Goal: Transaction & Acquisition: Download file/media

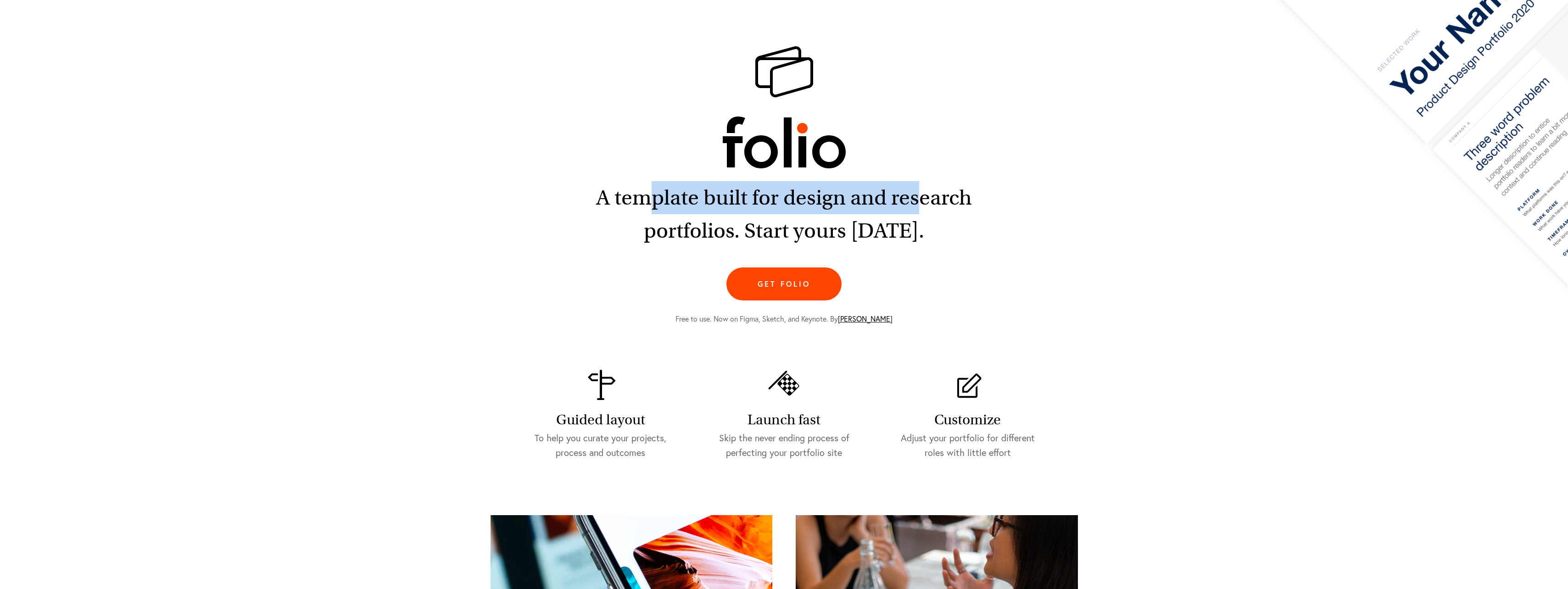
drag, startPoint x: 653, startPoint y: 196, endPoint x: 919, endPoint y: 214, distance: 266.6
click at [919, 214] on h2 "A template built for design and research portfolios. Start yours [DATE]." at bounding box center [784, 214] width 382 height 66
drag, startPoint x: 919, startPoint y: 214, endPoint x: 840, endPoint y: 225, distance: 79.8
click at [840, 225] on h2 "A template built for design and research portfolios. Start yours [DATE]." at bounding box center [784, 214] width 382 height 66
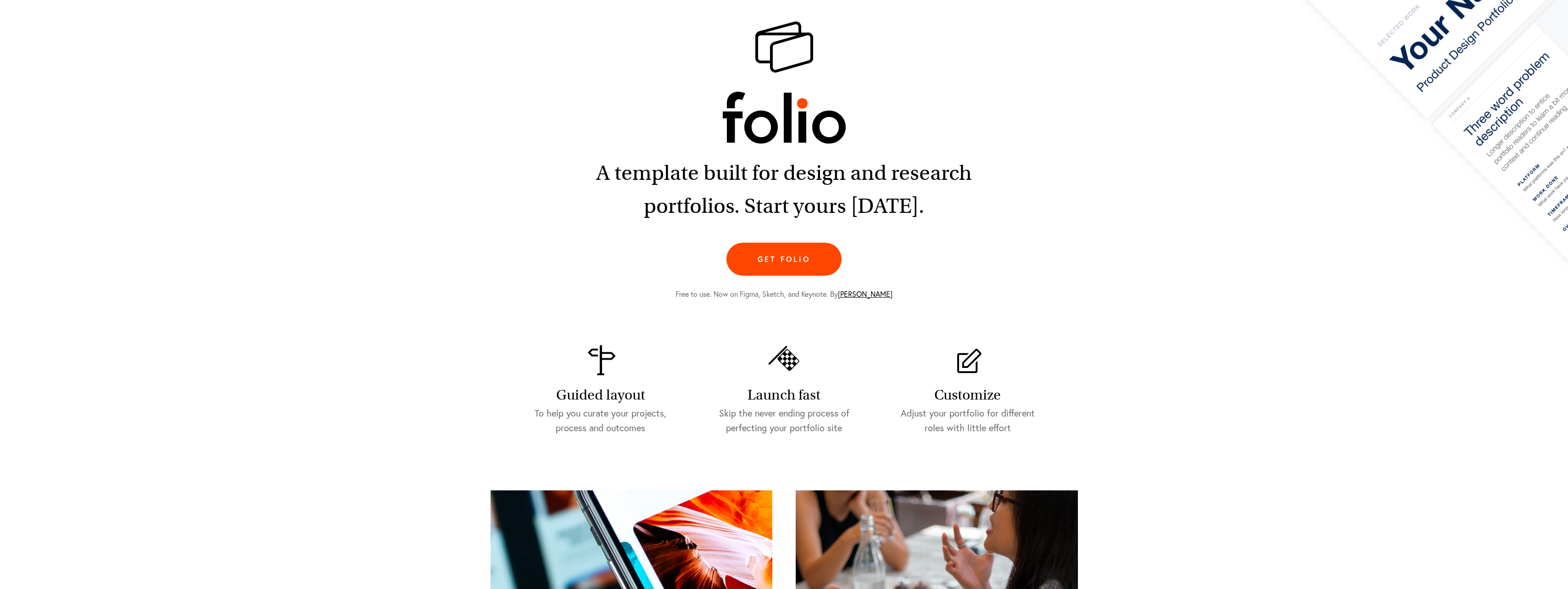
scroll to position [138, 0]
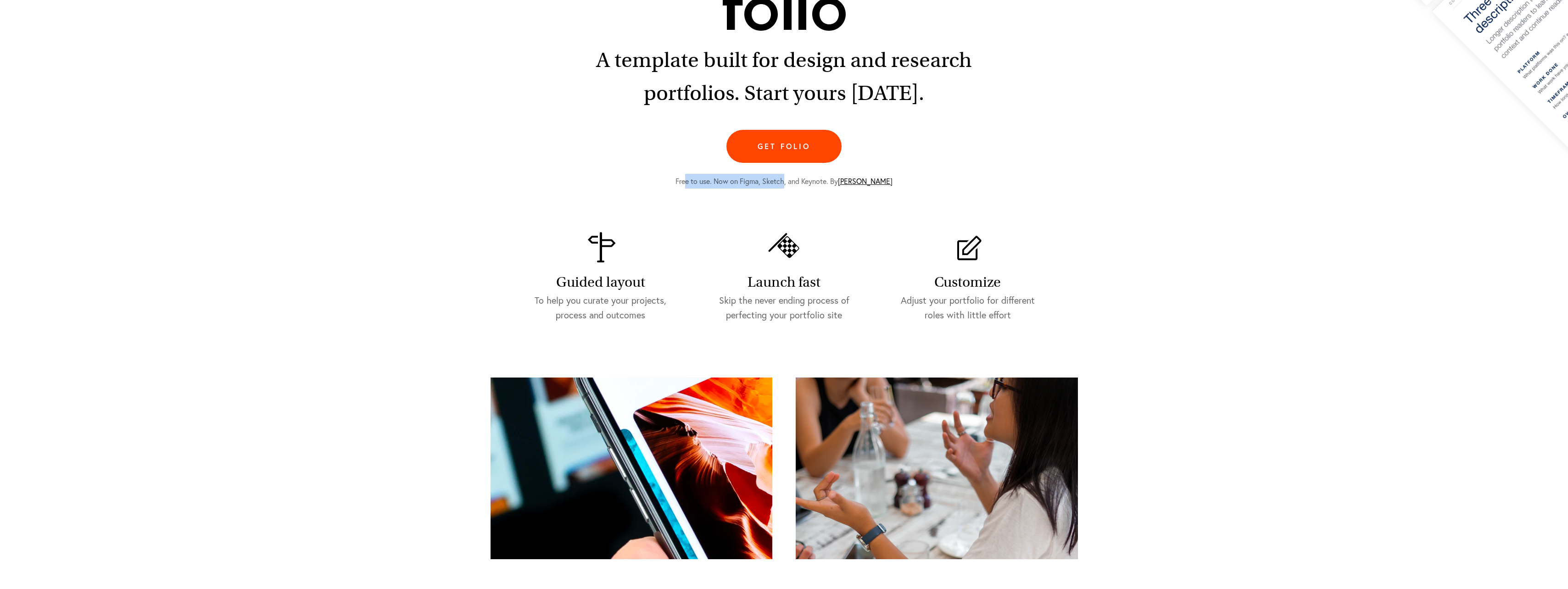
drag, startPoint x: 698, startPoint y: 184, endPoint x: 793, endPoint y: 186, distance: 95.0
click at [793, 186] on div "Free to use. Now on Figma, Sketch, and Keynote. By [PERSON_NAME]" at bounding box center [784, 176] width 587 height 26
drag, startPoint x: 793, startPoint y: 186, endPoint x: 778, endPoint y: 207, distance: 25.8
click at [778, 206] on section "A template built for design and research portfolios. Start yours [DATE]. Get fo…" at bounding box center [784, 142] width 587 height 469
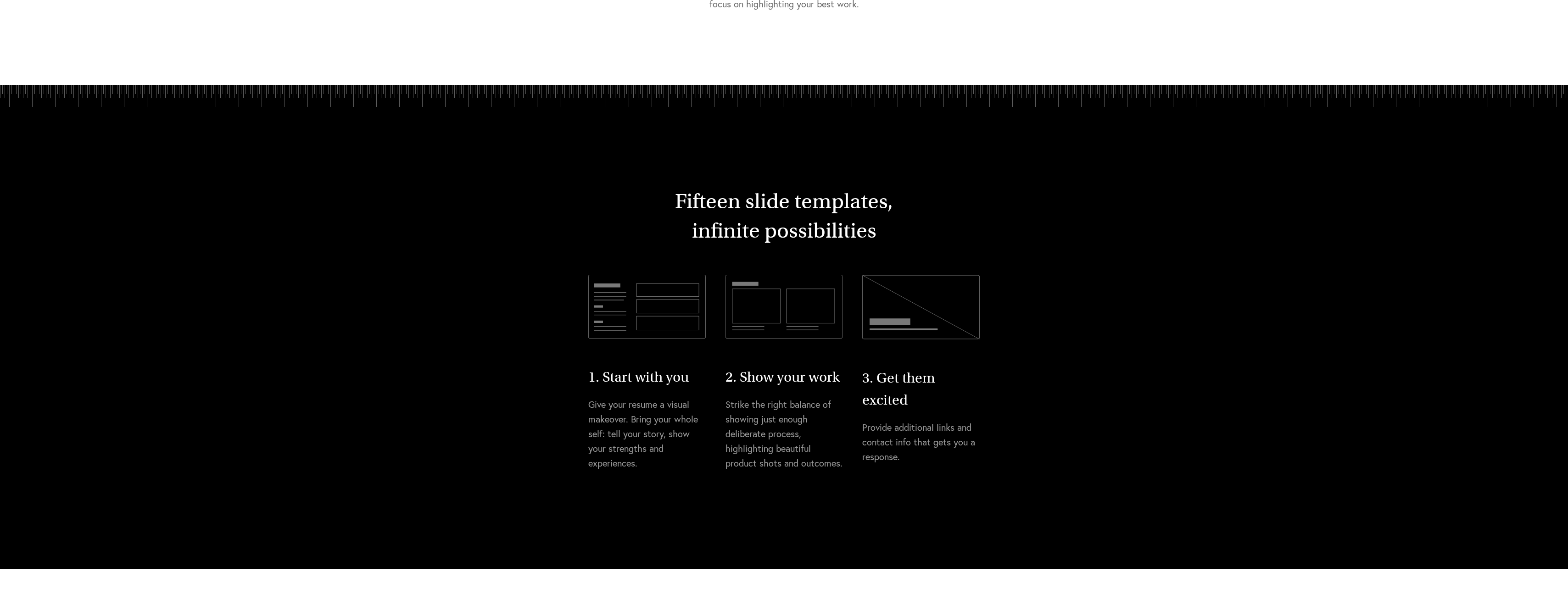
scroll to position [1330, 0]
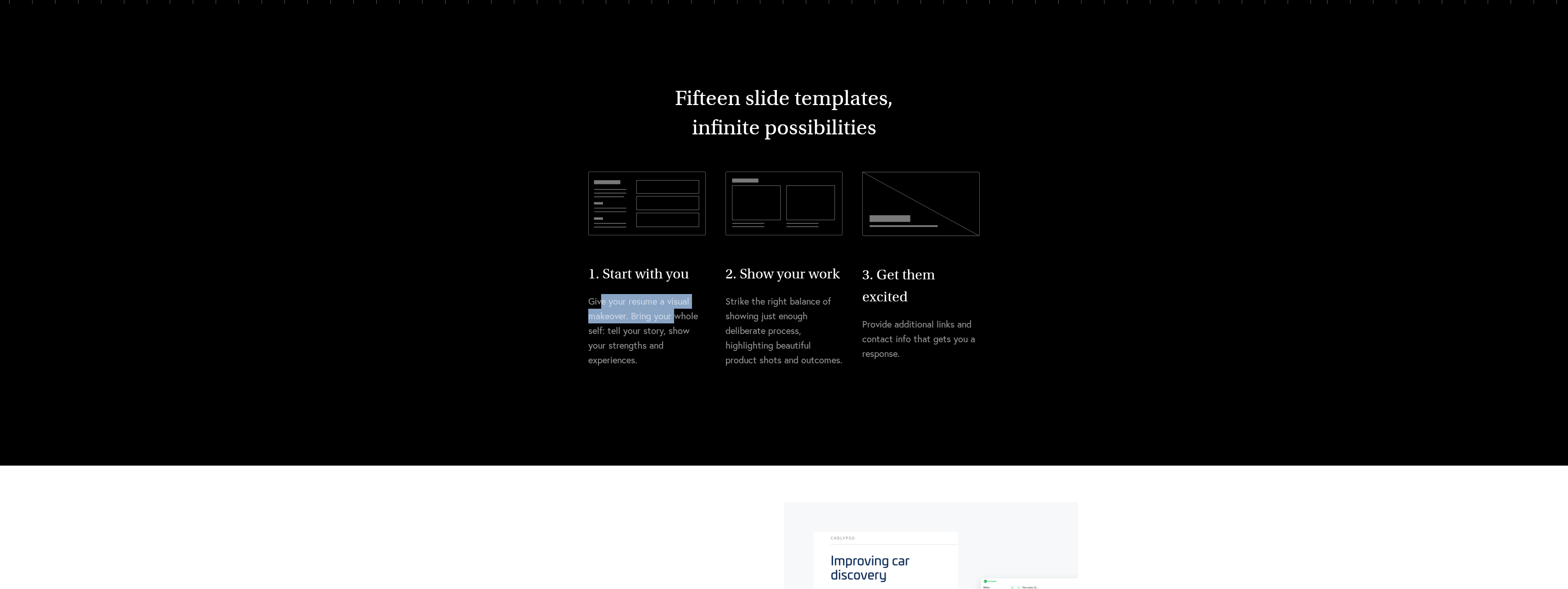
drag, startPoint x: 646, startPoint y: 307, endPoint x: 676, endPoint y: 310, distance: 30.1
click at [676, 310] on p "Give your resume a visual makeover. Bring your whole self: tell your story, sho…" at bounding box center [646, 330] width 117 height 74
drag, startPoint x: 676, startPoint y: 310, endPoint x: 626, endPoint y: 312, distance: 50.0
click at [626, 312] on p "Give your resume a visual makeover. Bring your whole self: tell your story, sho…" at bounding box center [646, 330] width 117 height 74
drag, startPoint x: 619, startPoint y: 335, endPoint x: 680, endPoint y: 336, distance: 61.0
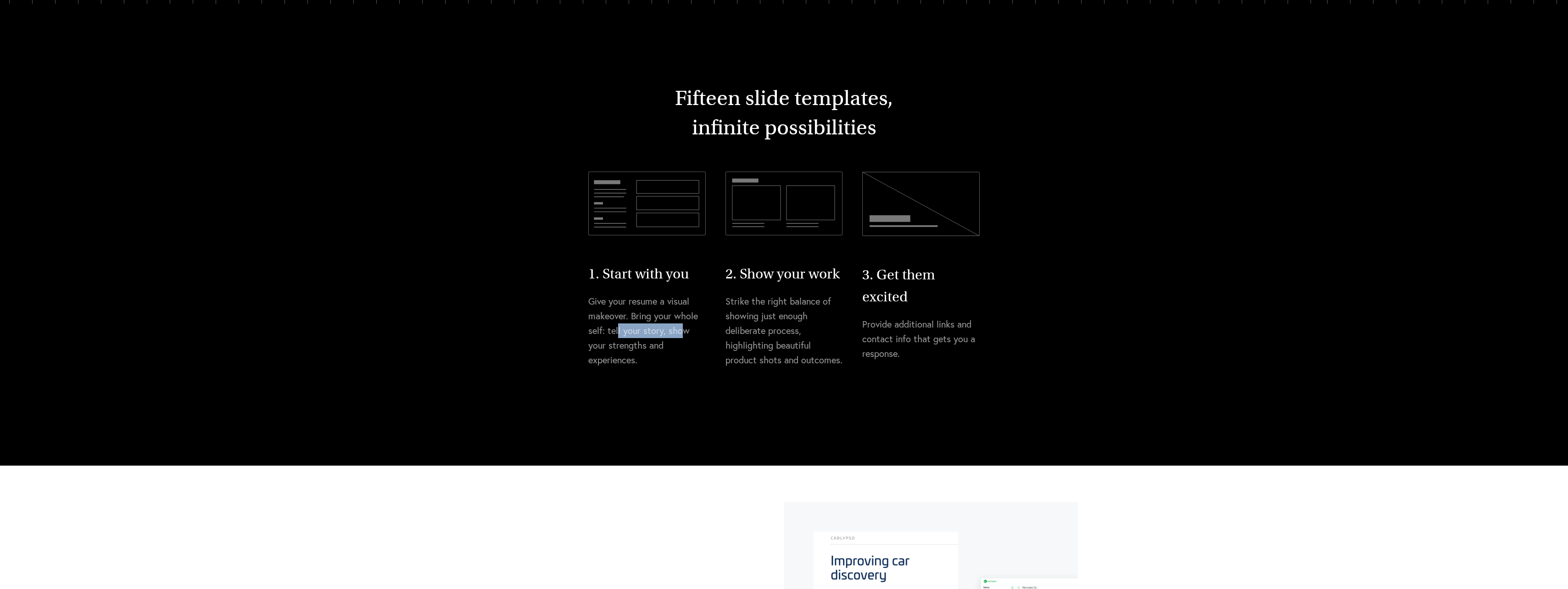
click at [680, 336] on p "Give your resume a visual makeover. Bring your whole self: tell your story, sho…" at bounding box center [646, 330] width 117 height 74
drag, startPoint x: 680, startPoint y: 336, endPoint x: 635, endPoint y: 337, distance: 45.0
click at [635, 337] on p "Give your resume a visual makeover. Bring your whole self: tell your story, sho…" at bounding box center [646, 330] width 117 height 74
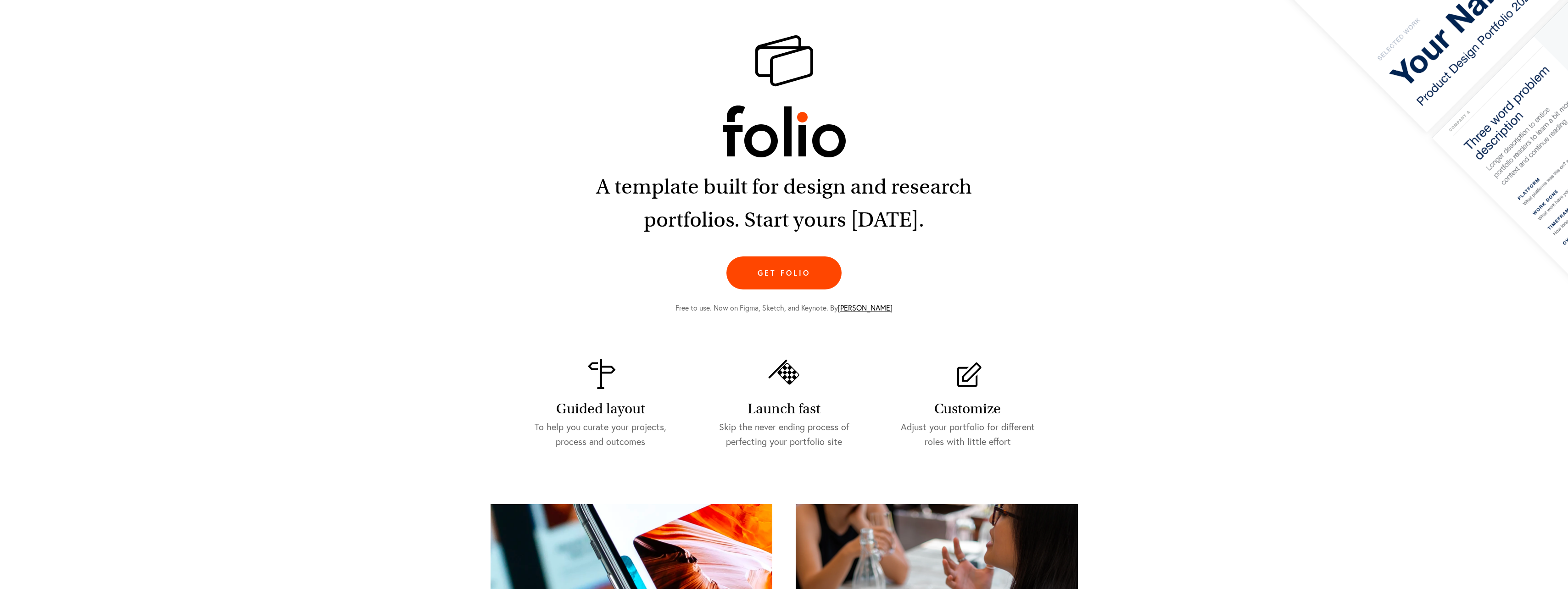
scroll to position [0, 0]
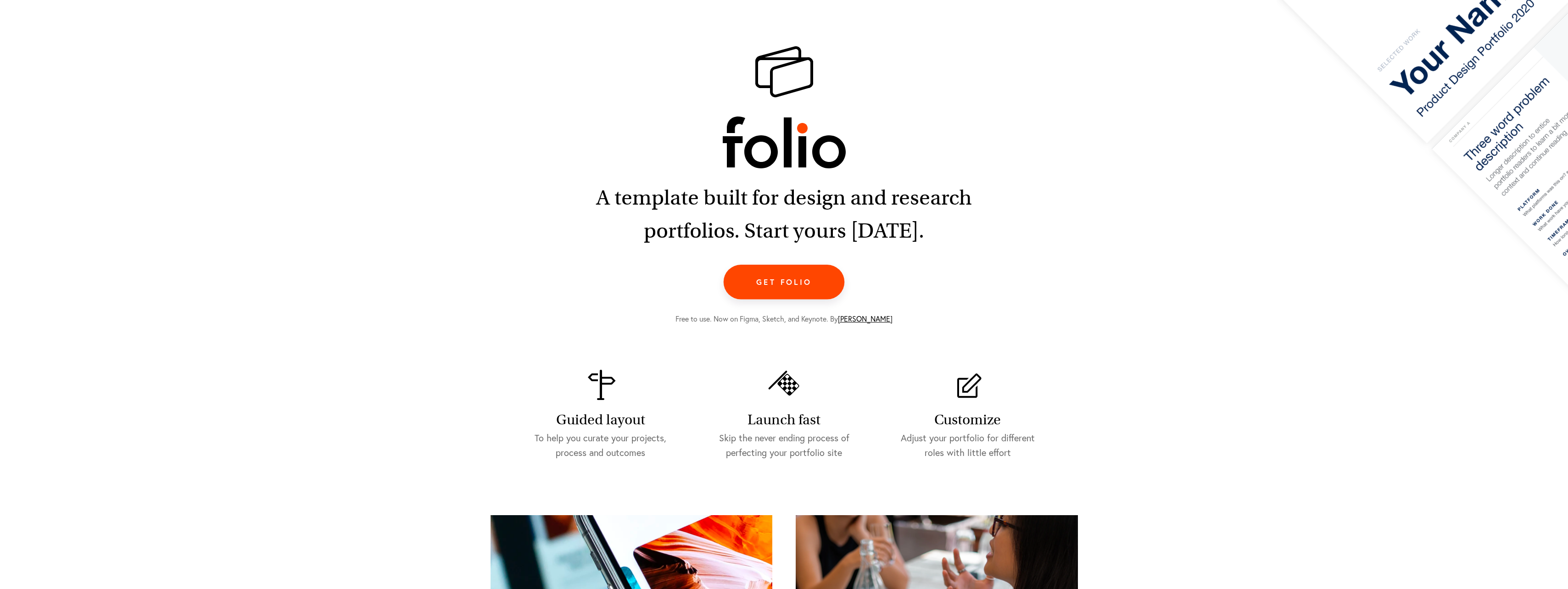
click at [786, 270] on link "Get folio" at bounding box center [784, 282] width 121 height 35
